Goal: Information Seeking & Learning: Learn about a topic

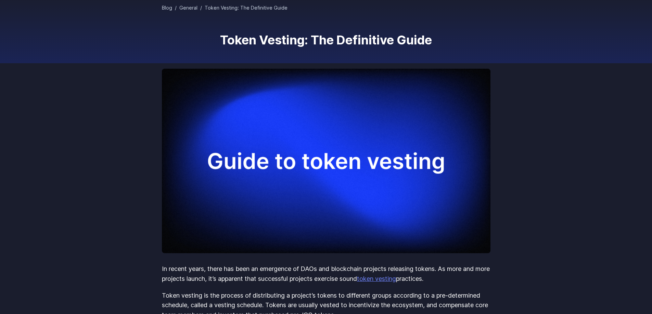
scroll to position [34, 0]
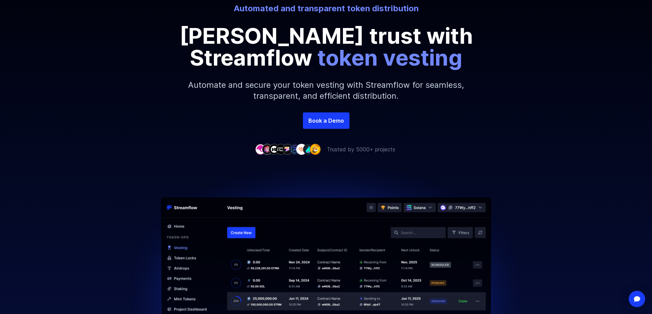
scroll to position [103, 0]
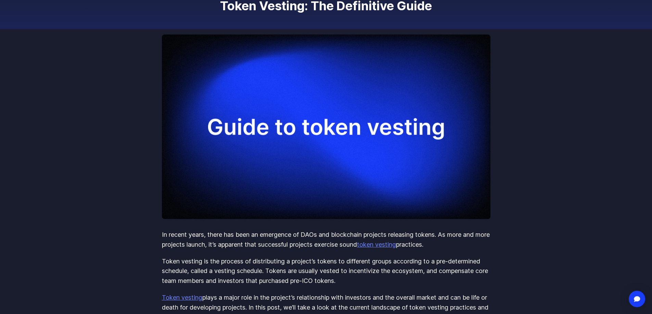
scroll to position [103, 0]
